Goal: Information Seeking & Learning: Learn about a topic

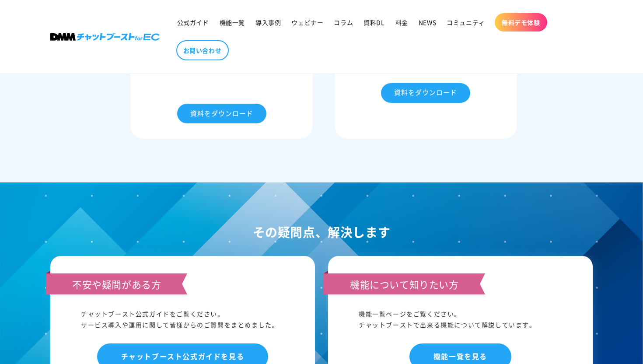
scroll to position [3532, 0]
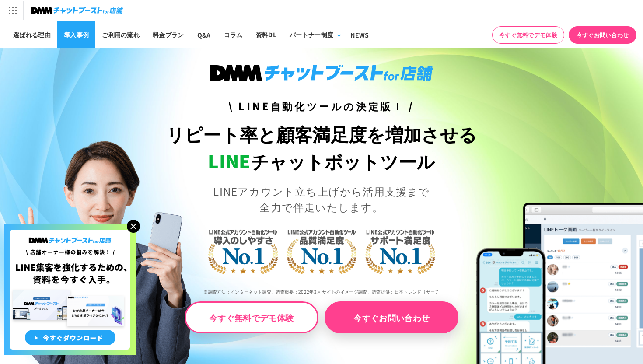
click at [89, 38] on link "導入事例" at bounding box center [76, 34] width 38 height 27
